Goal: Task Accomplishment & Management: Manage account settings

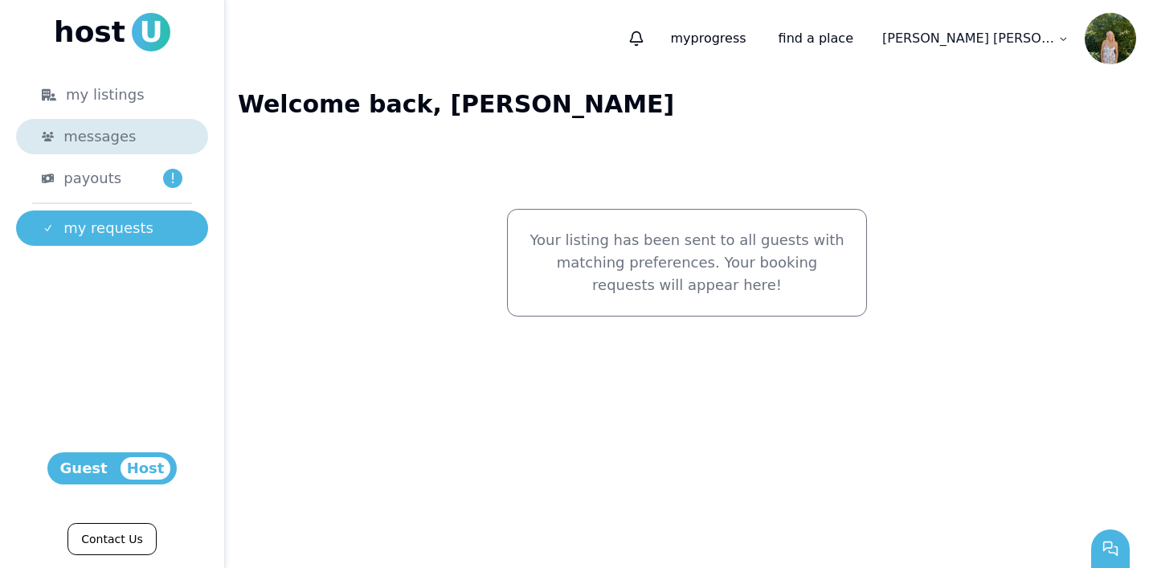
click at [159, 149] on link "messages" at bounding box center [112, 136] width 192 height 35
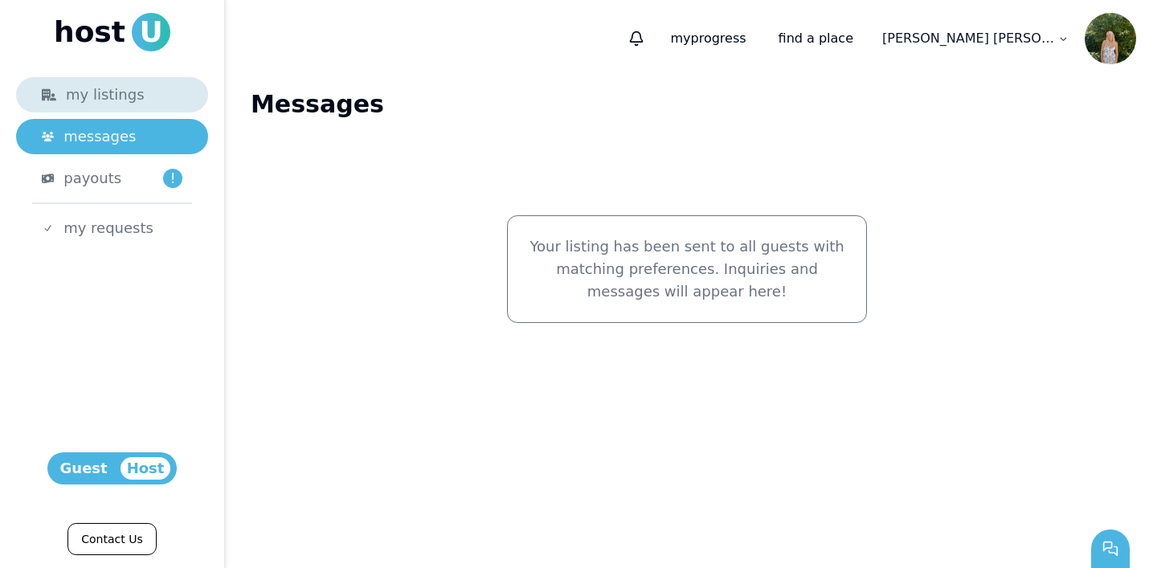
click at [149, 97] on div "my listings" at bounding box center [112, 95] width 141 height 22
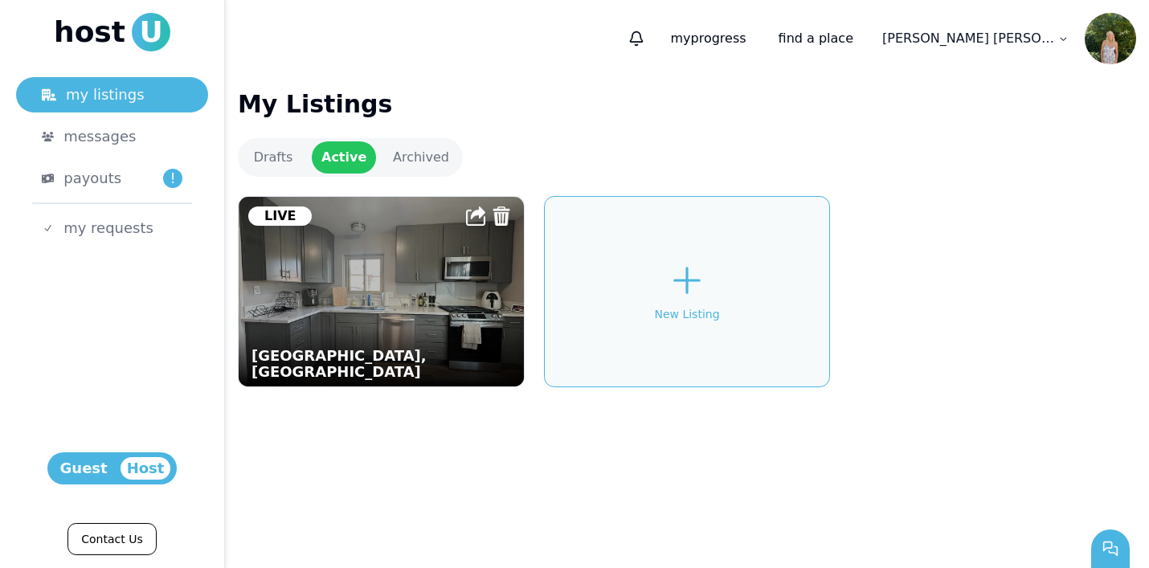
click at [357, 223] on img at bounding box center [380, 291] width 313 height 208
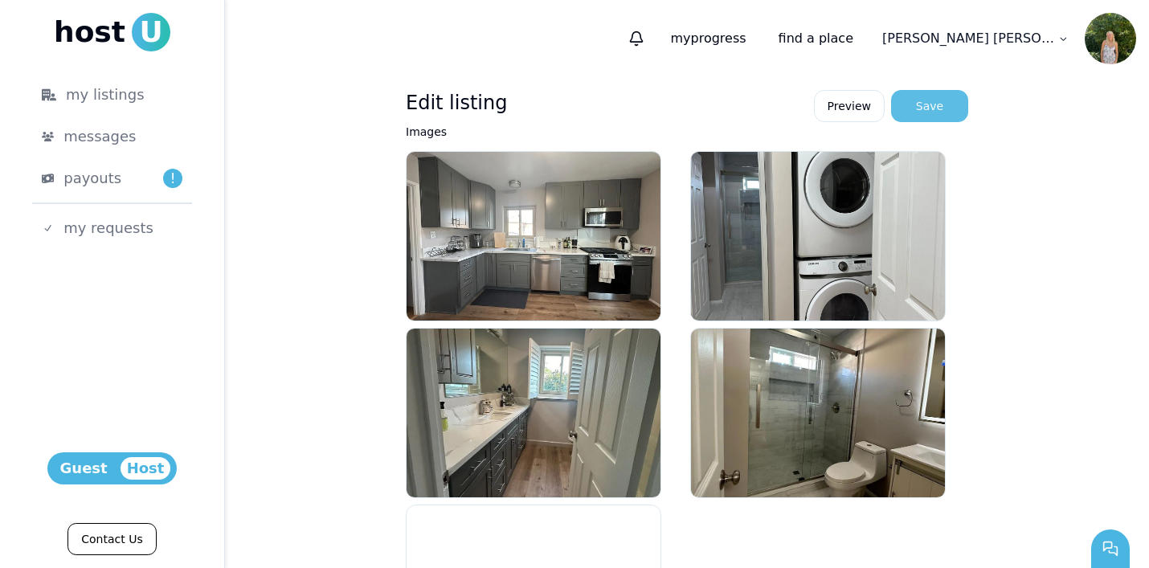
click at [918, 112] on div "Save" at bounding box center [929, 106] width 27 height 16
click at [758, 40] on p "my progress" at bounding box center [707, 38] width 101 height 32
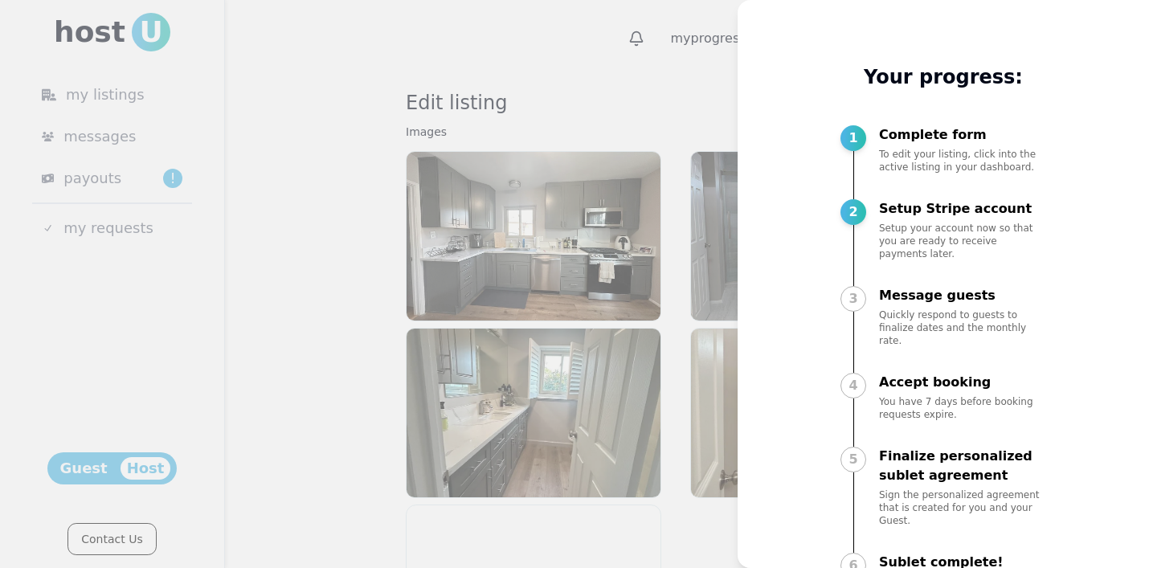
click at [851, 268] on div "2 Setup Stripe account Setup your account now so that you are ready to receive …" at bounding box center [943, 244] width 206 height 90
click at [847, 225] on div "2" at bounding box center [853, 229] width 26 height 61
click at [857, 199] on div "2" at bounding box center [853, 229] width 26 height 61
click at [860, 242] on div "2" at bounding box center [853, 229] width 26 height 61
click at [859, 194] on div "1 Complete form To edit your listing, click into the active listing in your das…" at bounding box center [943, 163] width 206 height 77
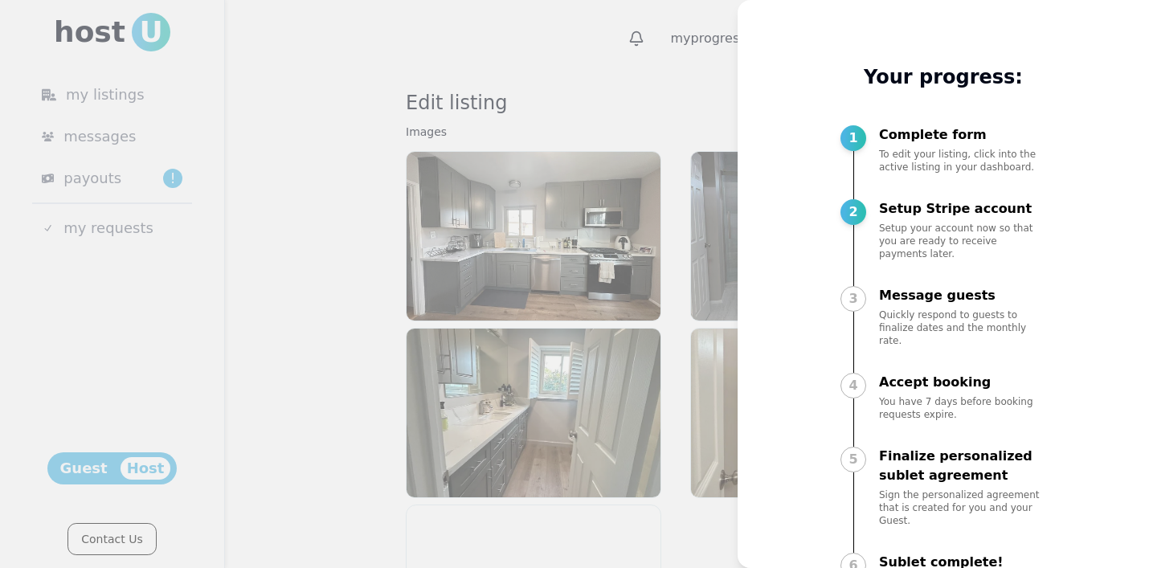
click at [859, 235] on div "2" at bounding box center [853, 229] width 26 height 61
click at [859, 298] on div "3" at bounding box center [853, 316] width 26 height 61
click at [642, 95] on div at bounding box center [574, 284] width 1149 height 568
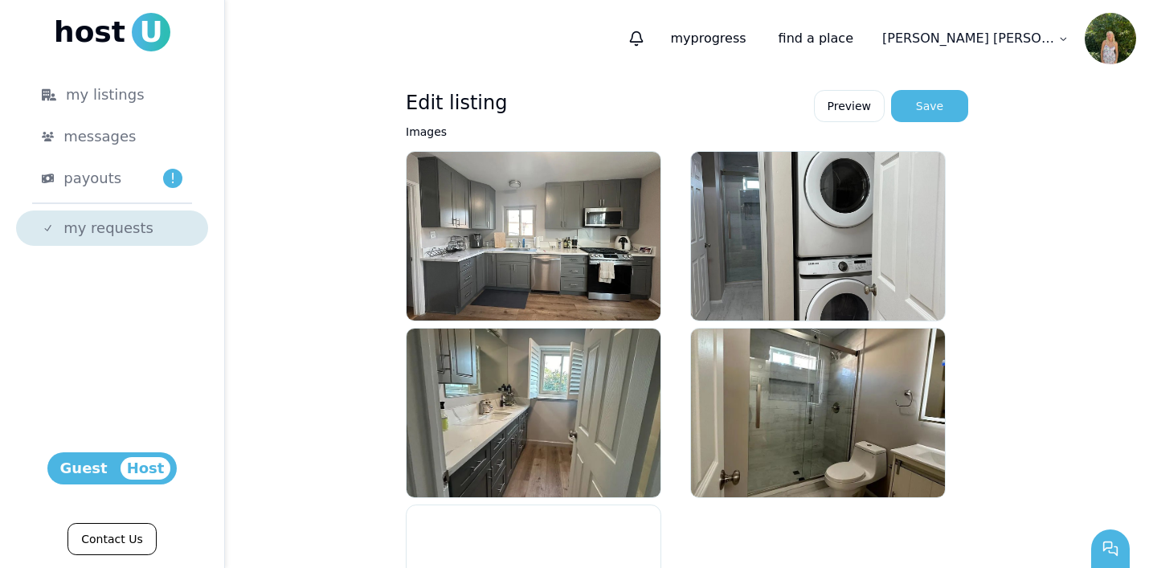
click at [137, 223] on span "my requests" at bounding box center [108, 228] width 90 height 22
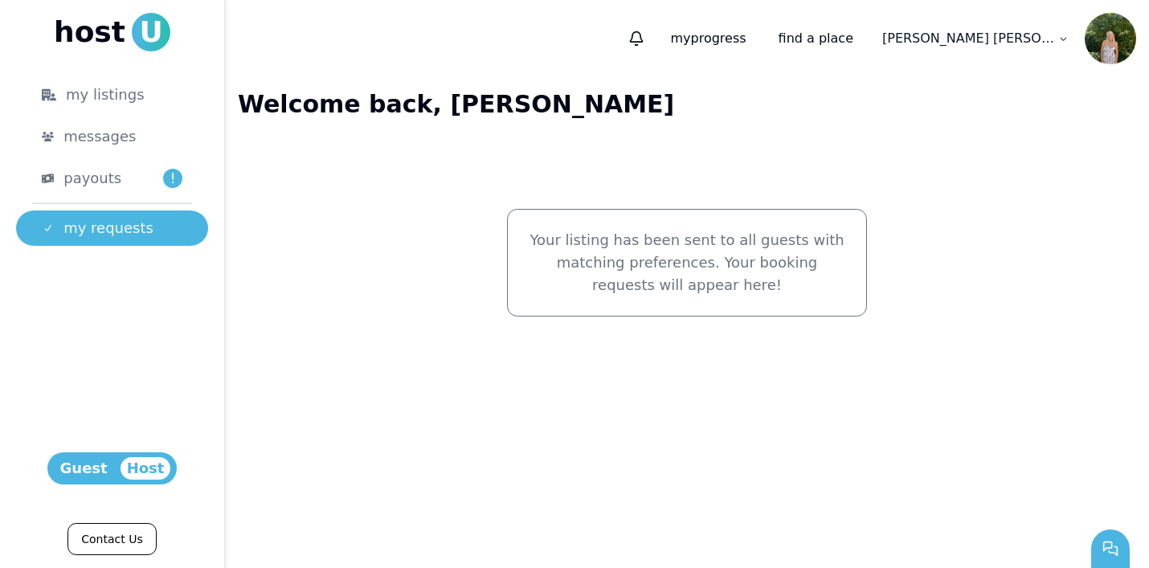
click at [508, 231] on div "Your listing has been sent to all guests with matching preferences. Your bookin…" at bounding box center [687, 263] width 360 height 108
click at [141, 474] on span "Host" at bounding box center [146, 468] width 51 height 22
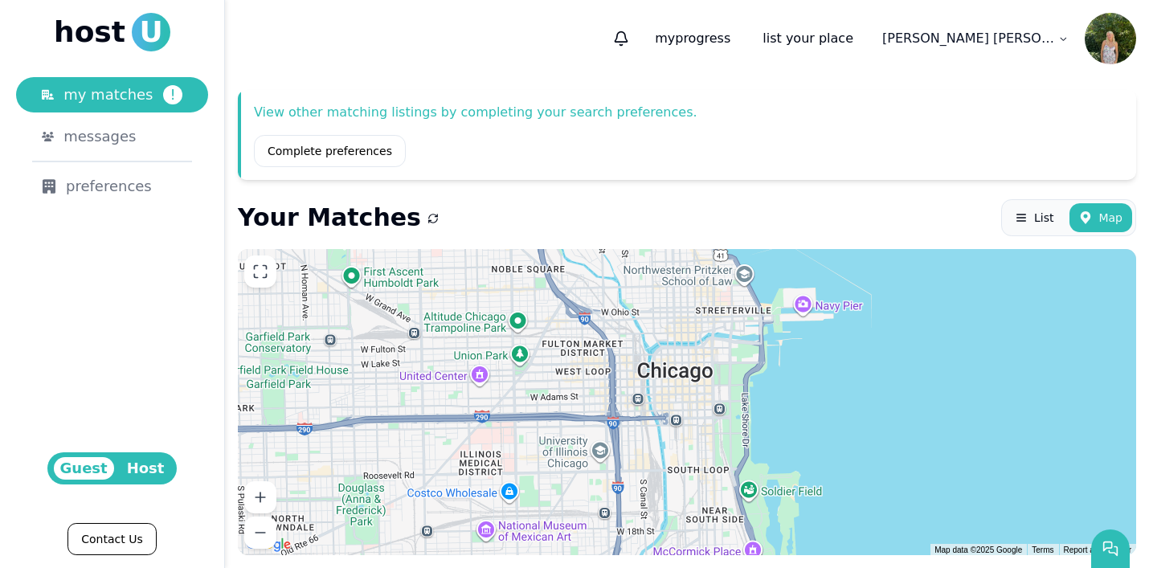
click at [157, 462] on span "Host" at bounding box center [146, 468] width 51 height 22
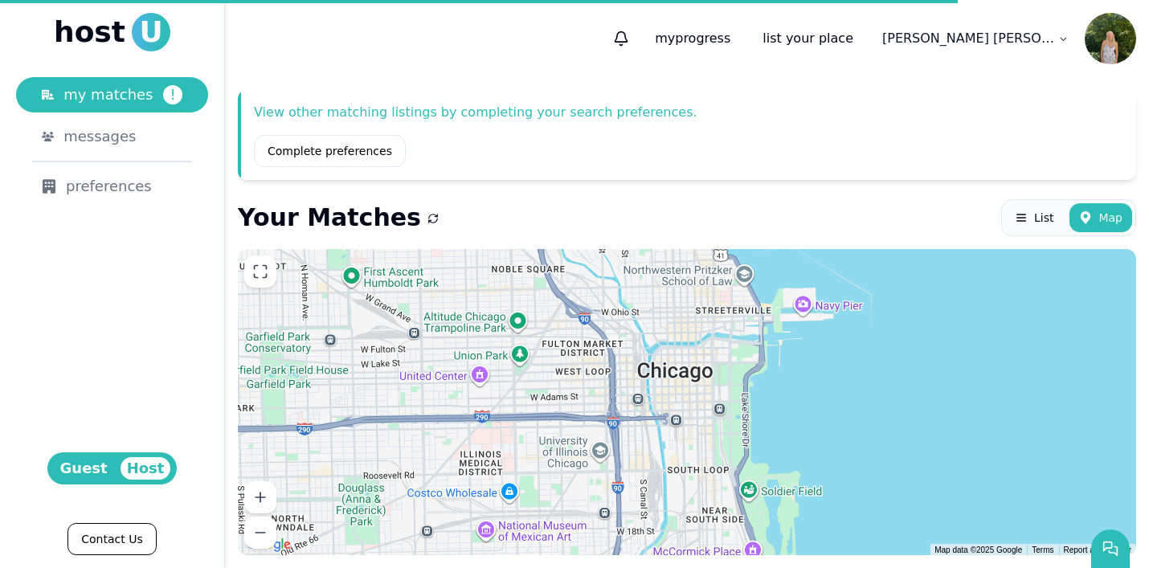
click at [144, 475] on span "Host" at bounding box center [146, 468] width 51 height 22
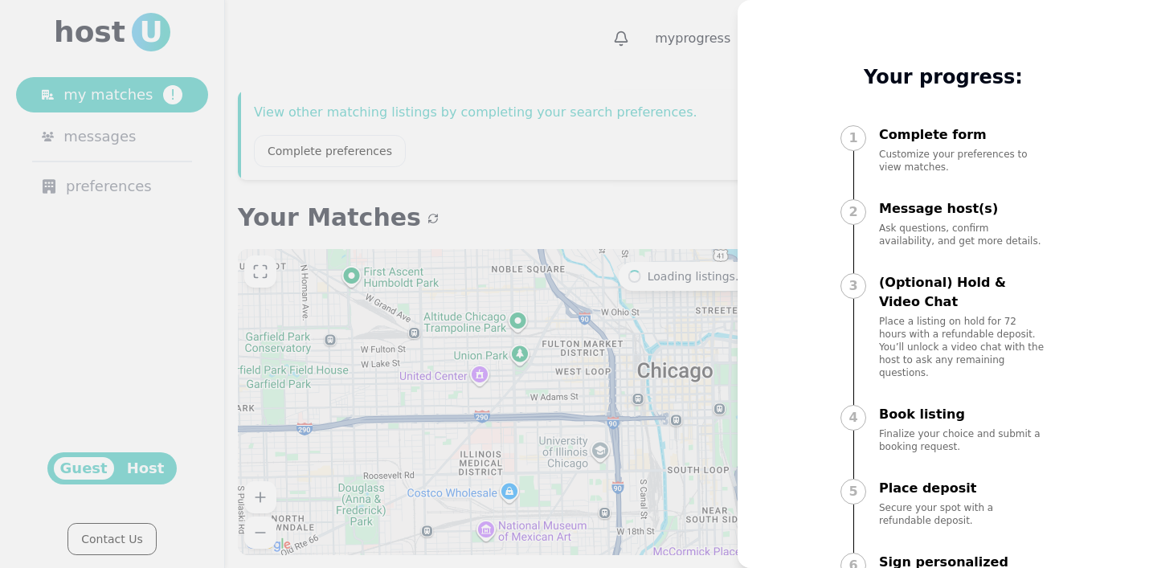
click at [146, 284] on div at bounding box center [574, 284] width 1149 height 568
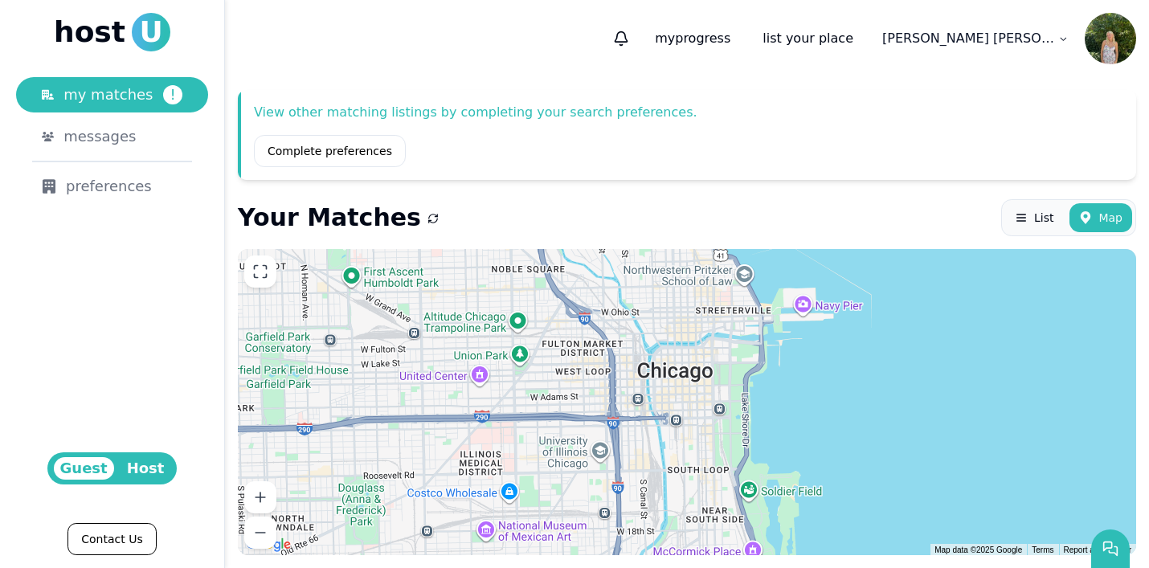
click at [156, 480] on div "Guest Host" at bounding box center [112, 468] width 130 height 32
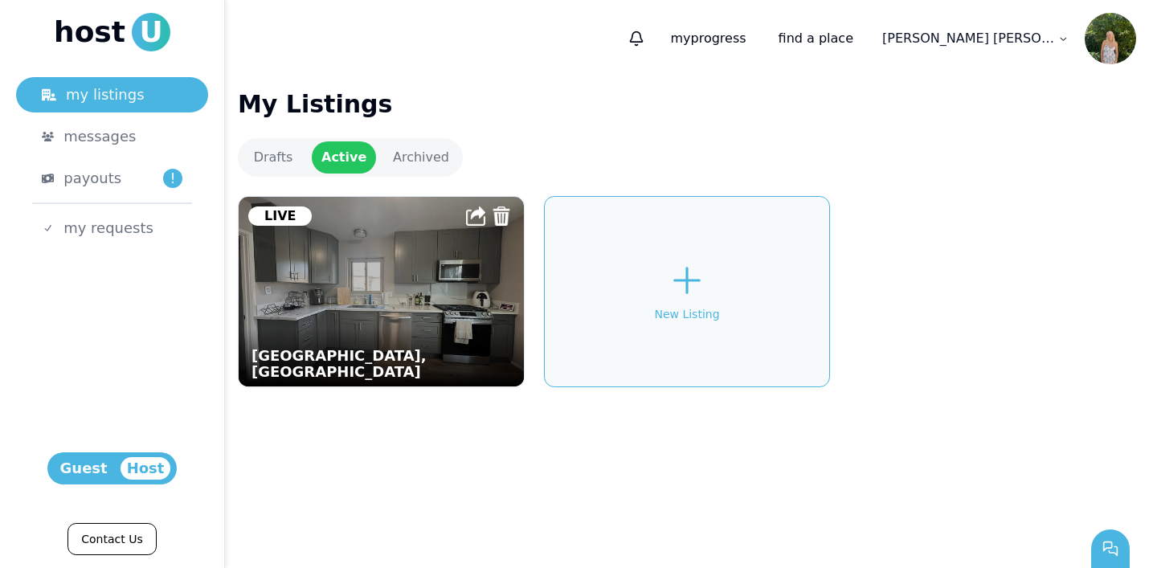
click at [161, 88] on html "host U my listings messages payouts ! my requests Host Guest Contact Us 1 my pr…" at bounding box center [574, 284] width 1149 height 568
click at [396, 153] on link "Archived" at bounding box center [420, 157] width 77 height 32
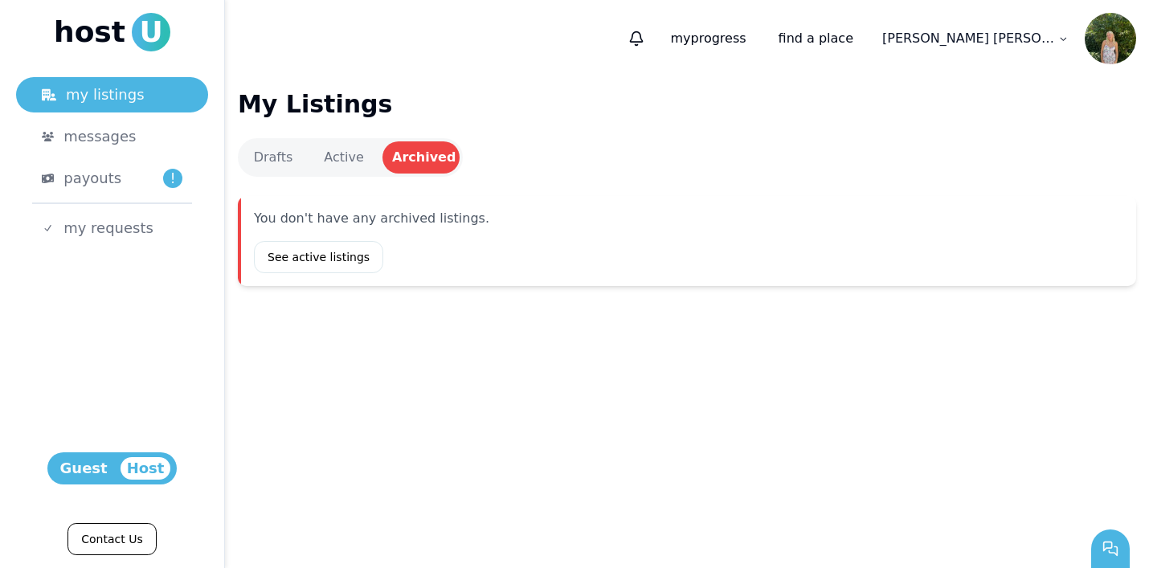
click at [351, 157] on link "Active" at bounding box center [344, 157] width 64 height 32
